Goal: Information Seeking & Learning: Learn about a topic

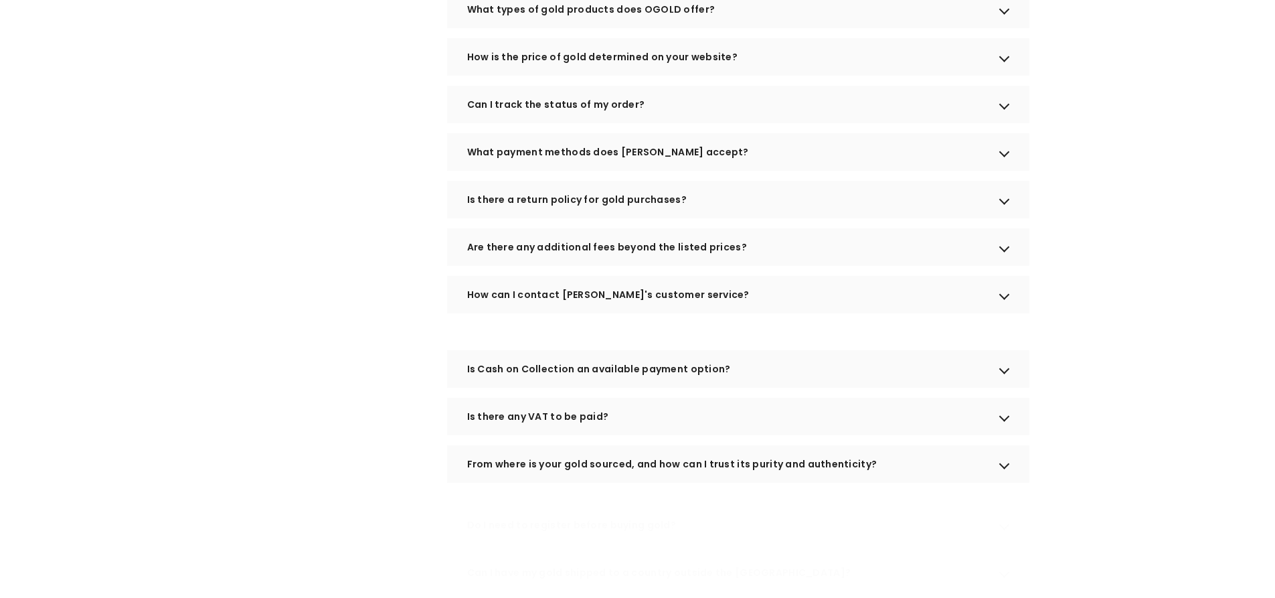
scroll to position [535, 0]
click at [581, 430] on div "Is there any VAT to be paid?" at bounding box center [738, 415] width 582 height 37
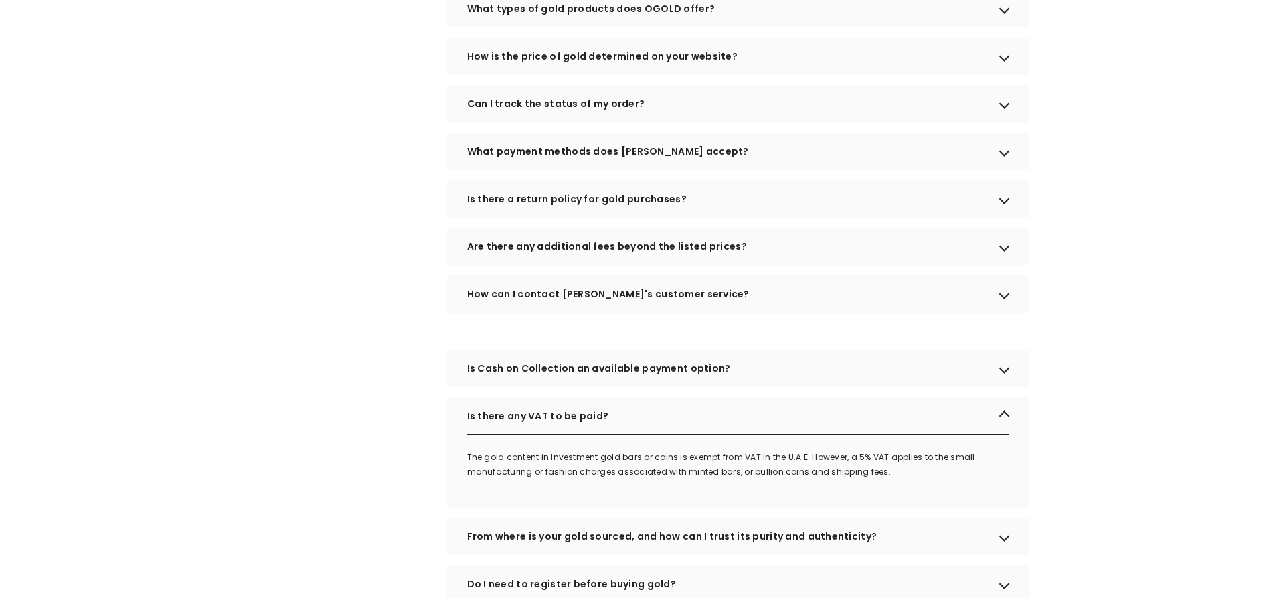
click at [662, 434] on div "Is there any VAT to be paid?" at bounding box center [738, 415] width 582 height 37
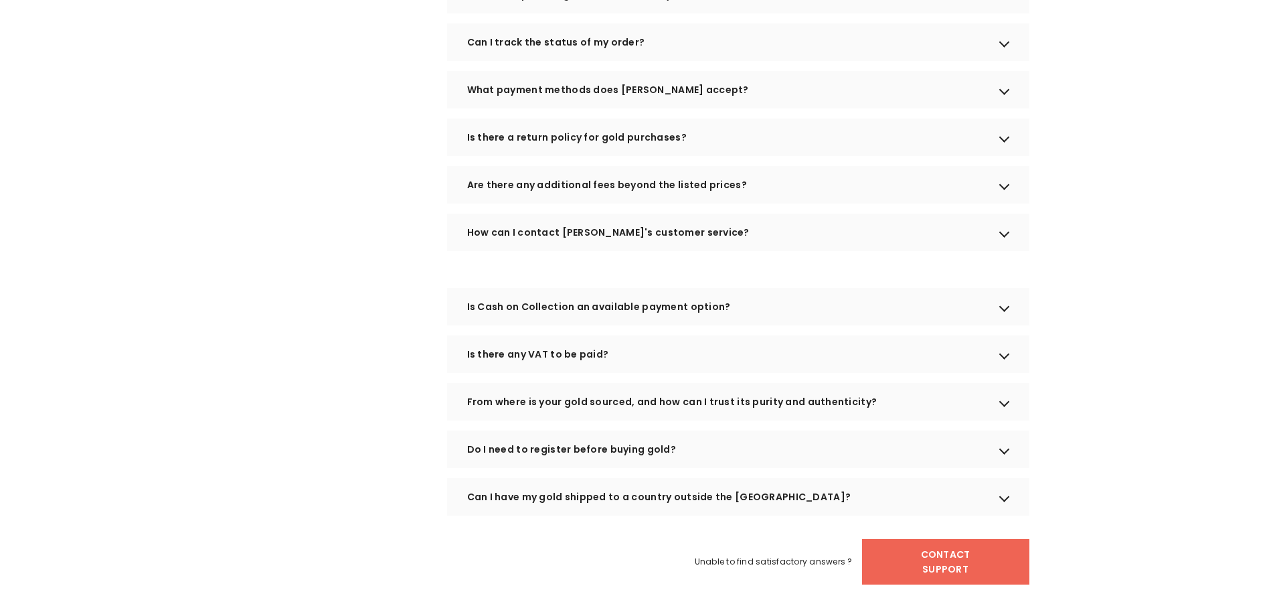
scroll to position [669, 0]
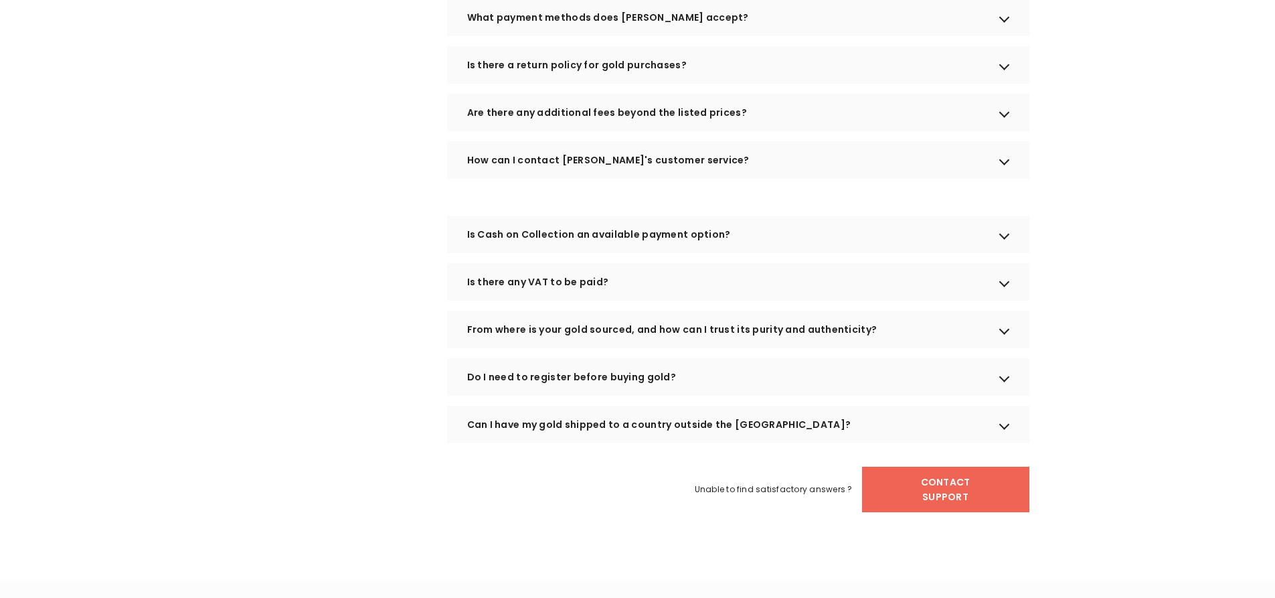
click at [573, 212] on div "Pre Sale Questions How can I purchase gold from OGOLD?" at bounding box center [738, 57] width 582 height 772
click at [597, 440] on div "Can I have my gold shipped to a country outside the [GEOGRAPHIC_DATA]?" at bounding box center [738, 423] width 582 height 37
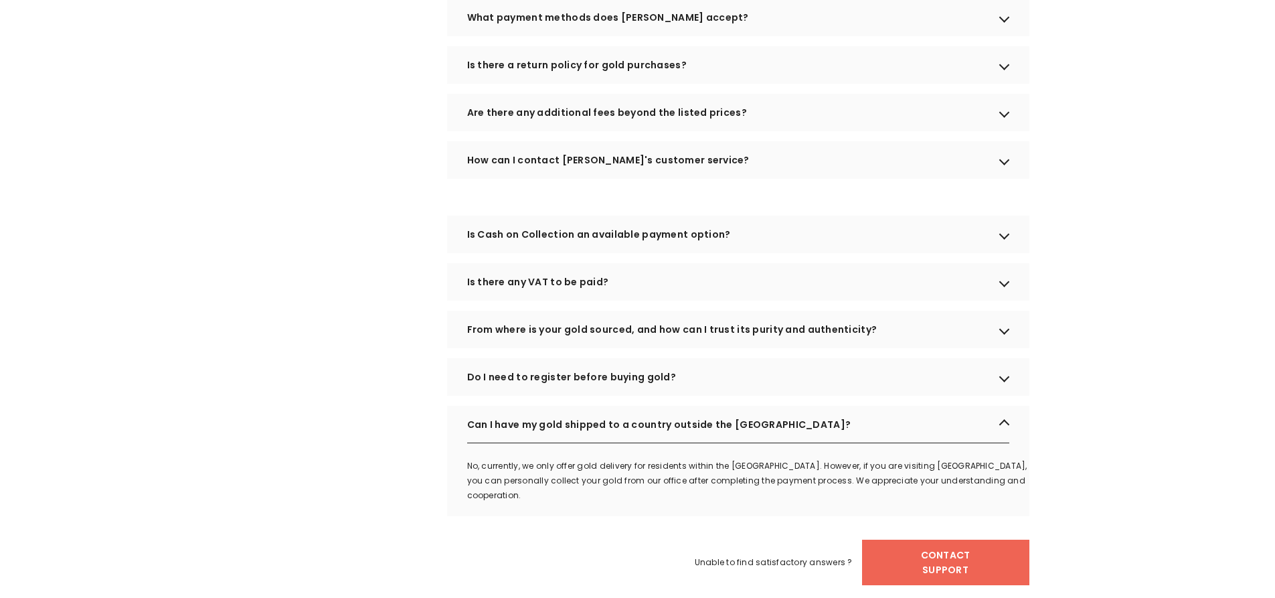
click at [597, 440] on div "Can I have my gold shipped to a country outside the [GEOGRAPHIC_DATA]?" at bounding box center [738, 423] width 582 height 37
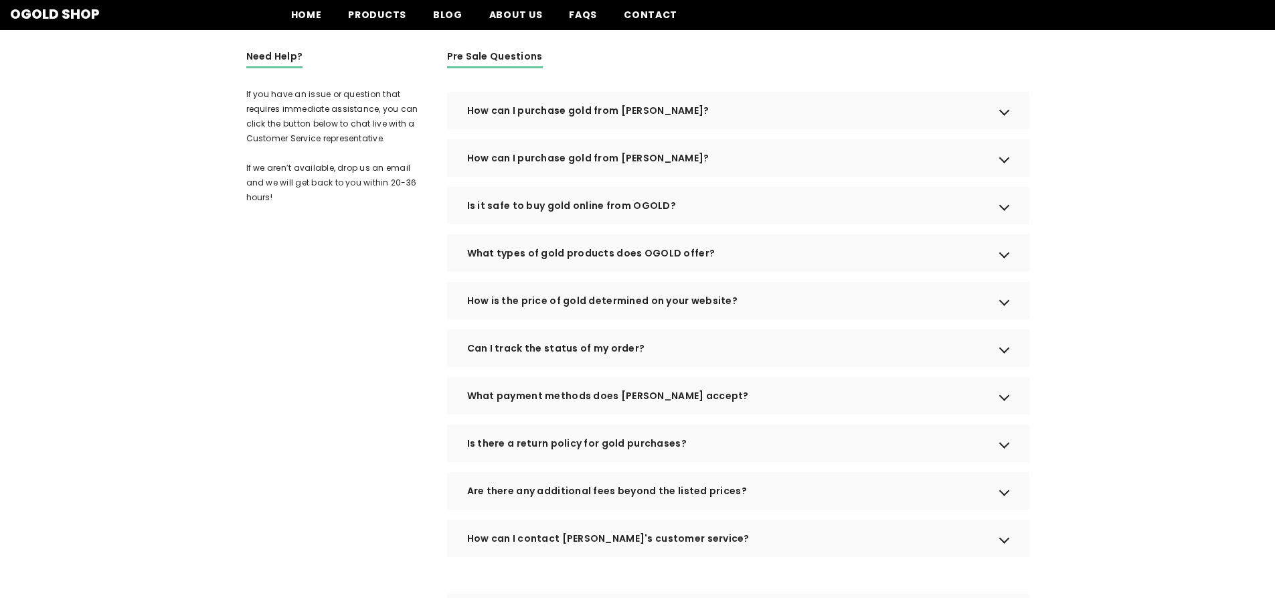
scroll to position [268, 0]
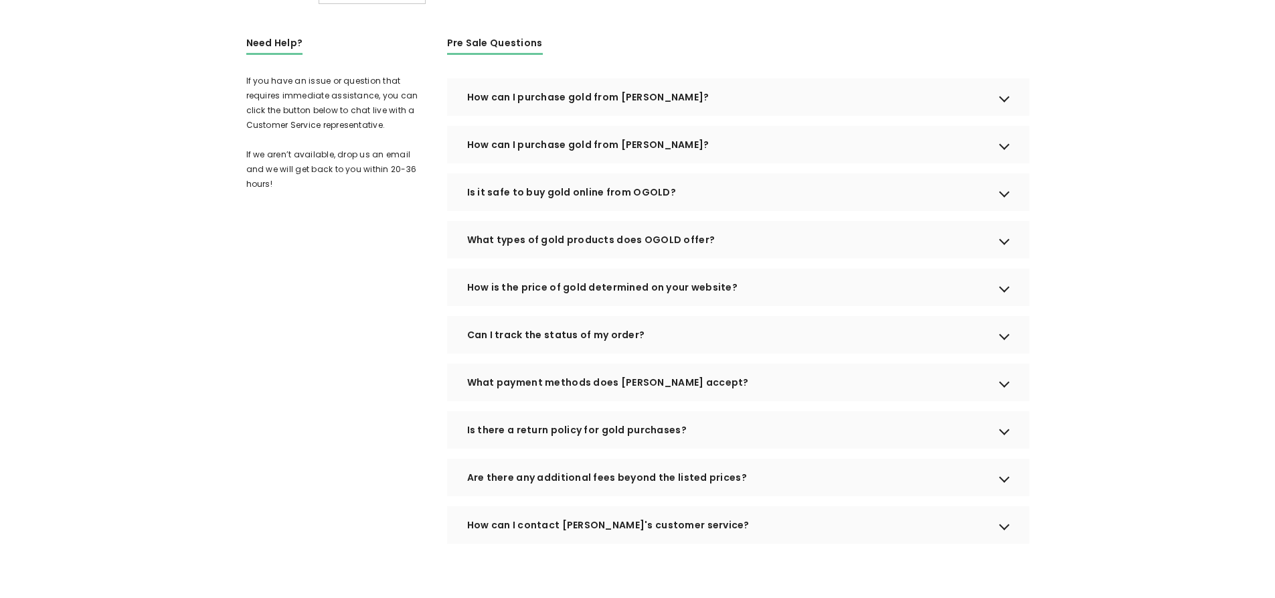
scroll to position [335, 0]
